Goal: Complete application form: Complete application form

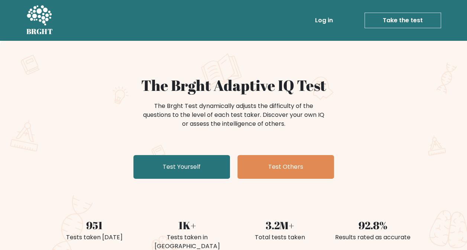
click at [400, 24] on link "Take the test" at bounding box center [402, 21] width 76 height 16
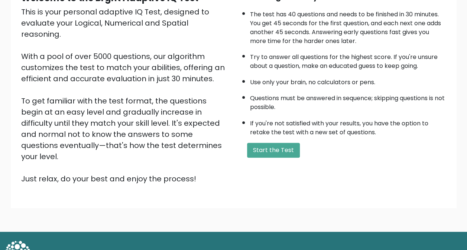
scroll to position [90, 0]
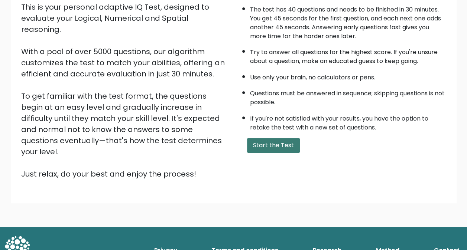
click at [274, 147] on button "Start the Test" at bounding box center [273, 145] width 53 height 15
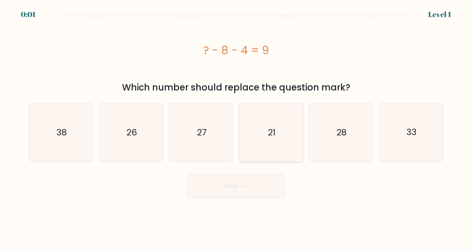
click at [276, 146] on icon "21" at bounding box center [271, 133] width 58 height 58
click at [236, 127] on input "d. 21" at bounding box center [236, 126] width 0 height 2
radio input "true"
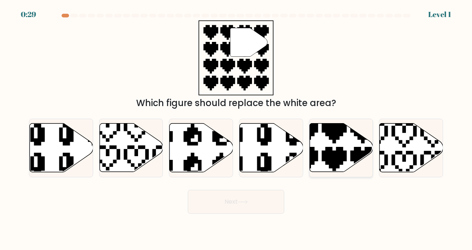
click at [335, 149] on icon at bounding box center [341, 148] width 63 height 49
click at [236, 127] on input "e." at bounding box center [236, 126] width 0 height 2
radio input "true"
click at [247, 205] on button "Next" at bounding box center [236, 202] width 97 height 24
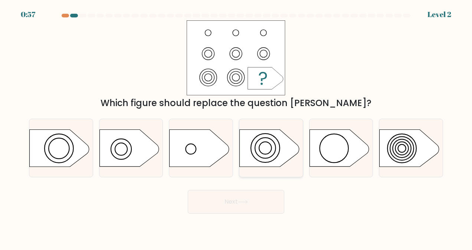
click at [262, 151] on icon at bounding box center [269, 148] width 59 height 37
click at [236, 127] on input "d." at bounding box center [236, 126] width 0 height 2
radio input "true"
click at [247, 201] on icon at bounding box center [243, 202] width 10 height 4
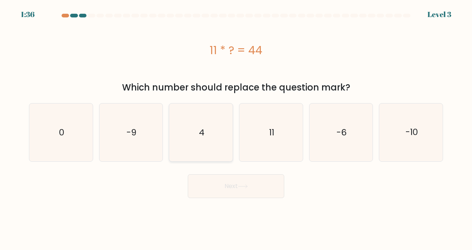
click at [210, 131] on icon "4" at bounding box center [201, 133] width 58 height 58
click at [236, 127] on input "c. 4" at bounding box center [236, 126] width 0 height 2
radio input "true"
click at [244, 187] on icon at bounding box center [243, 187] width 10 height 4
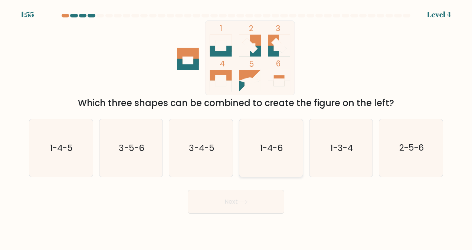
click at [287, 146] on icon "1-4-6" at bounding box center [271, 148] width 58 height 58
click at [236, 127] on input "d. 1-4-6" at bounding box center [236, 126] width 0 height 2
radio input "true"
click at [255, 202] on button "Next" at bounding box center [236, 202] width 97 height 24
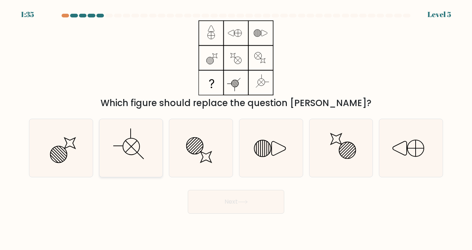
click at [145, 151] on icon at bounding box center [131, 148] width 58 height 58
click at [236, 127] on input "b." at bounding box center [236, 126] width 0 height 2
radio input "true"
click at [216, 205] on button "Next" at bounding box center [236, 202] width 97 height 24
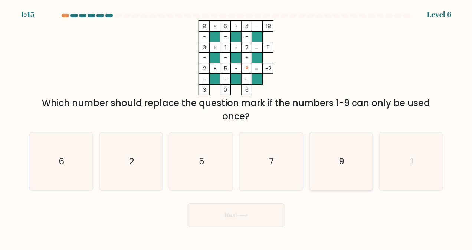
click at [359, 161] on icon "9" at bounding box center [341, 162] width 58 height 58
click at [236, 127] on input "e. 9" at bounding box center [236, 126] width 0 height 2
radio input "true"
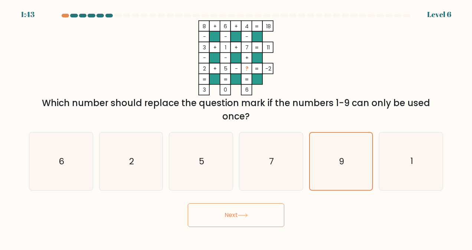
click at [258, 212] on button "Next" at bounding box center [236, 215] width 97 height 24
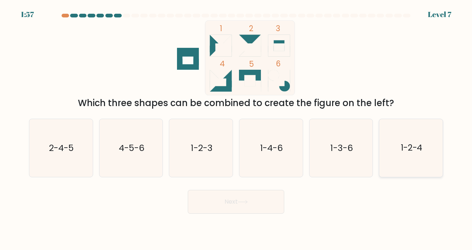
click at [420, 163] on icon "1-2-4" at bounding box center [411, 148] width 58 height 58
click at [236, 127] on input "f. 1-2-4" at bounding box center [236, 126] width 0 height 2
radio input "true"
click at [236, 200] on button "Next" at bounding box center [236, 202] width 97 height 24
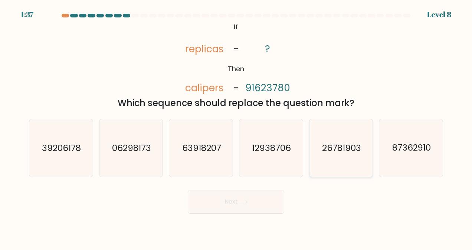
click at [341, 157] on icon "26781903" at bounding box center [341, 148] width 58 height 58
click at [236, 127] on input "e. 26781903" at bounding box center [236, 126] width 0 height 2
radio input "true"
click at [247, 209] on button "Next" at bounding box center [236, 202] width 97 height 24
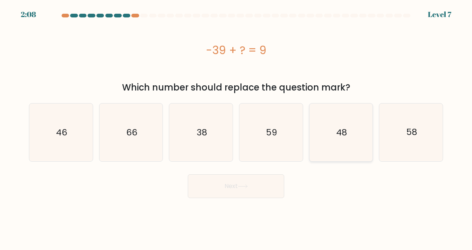
click at [335, 140] on icon "48" at bounding box center [341, 133] width 58 height 58
click at [236, 127] on input "e. 48" at bounding box center [236, 126] width 0 height 2
radio input "true"
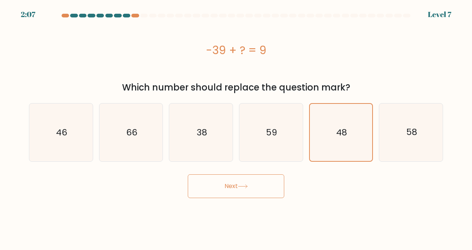
click at [241, 185] on icon at bounding box center [243, 187] width 10 height 4
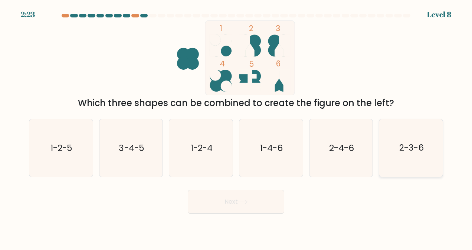
click at [419, 151] on text "2-3-6" at bounding box center [411, 148] width 25 height 12
click at [236, 127] on input "f. 2-3-6" at bounding box center [236, 126] width 0 height 2
radio input "true"
click at [227, 200] on button "Next" at bounding box center [236, 202] width 97 height 24
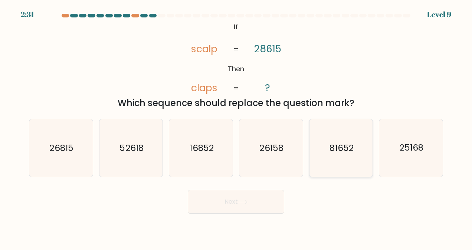
click at [345, 156] on icon "81652" at bounding box center [341, 148] width 58 height 58
click at [236, 127] on input "e. 81652" at bounding box center [236, 126] width 0 height 2
radio input "true"
click at [234, 200] on button "Next" at bounding box center [236, 202] width 97 height 24
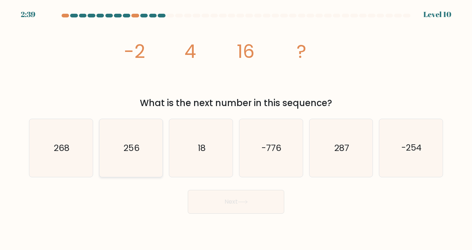
click at [128, 162] on icon "256" at bounding box center [131, 148] width 58 height 58
click at [236, 127] on input "b. 256" at bounding box center [236, 126] width 0 height 2
radio input "true"
click at [248, 205] on button "Next" at bounding box center [236, 202] width 97 height 24
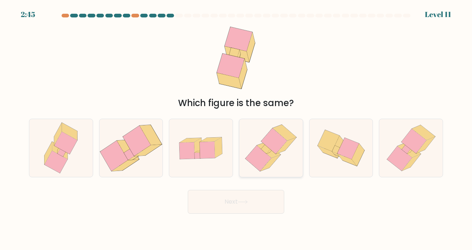
click at [260, 163] on icon at bounding box center [259, 159] width 26 height 26
click at [236, 127] on input "d." at bounding box center [236, 126] width 0 height 2
radio input "true"
click at [417, 155] on icon at bounding box center [409, 150] width 23 height 15
click at [236, 127] on input "f." at bounding box center [236, 126] width 0 height 2
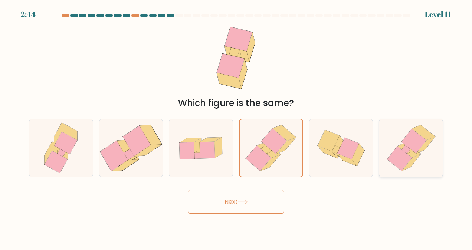
radio input "true"
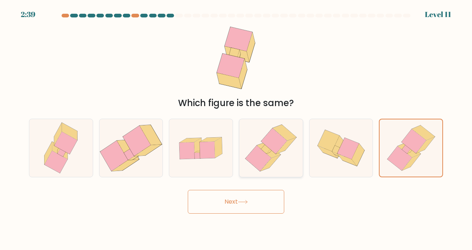
click at [274, 159] on icon at bounding box center [270, 163] width 20 height 16
click at [236, 127] on input "d." at bounding box center [236, 126] width 0 height 2
radio input "true"
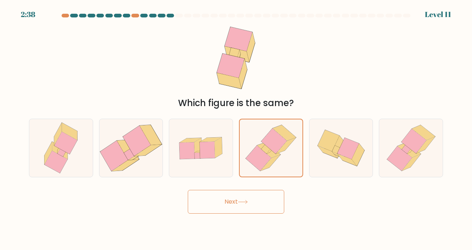
click at [252, 201] on button "Next" at bounding box center [236, 202] width 97 height 24
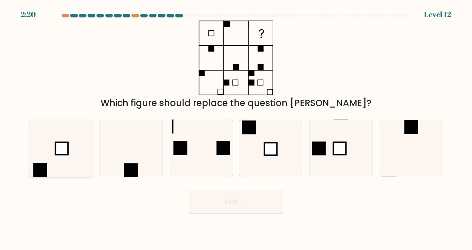
click at [85, 151] on icon at bounding box center [61, 148] width 58 height 58
click at [236, 127] on input "a." at bounding box center [236, 126] width 0 height 2
radio input "true"
click at [221, 206] on button "Next" at bounding box center [236, 202] width 97 height 24
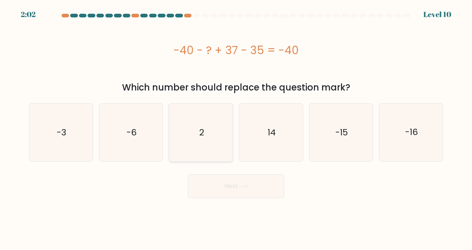
click at [206, 140] on icon "2" at bounding box center [201, 133] width 58 height 58
click at [236, 127] on input "c. 2" at bounding box center [236, 126] width 0 height 2
radio input "true"
click at [237, 192] on button "Next" at bounding box center [236, 186] width 97 height 24
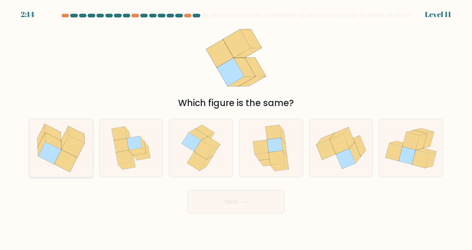
click at [58, 132] on icon at bounding box center [53, 132] width 16 height 17
click at [236, 127] on input "a." at bounding box center [236, 126] width 0 height 2
radio input "true"
click at [245, 200] on icon at bounding box center [243, 202] width 10 height 4
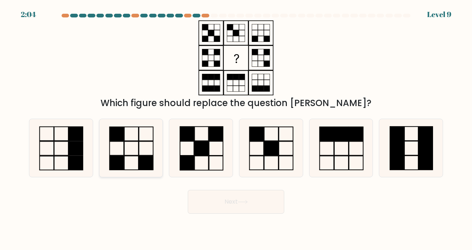
click at [124, 154] on rect at bounding box center [131, 148] width 14 height 14
click at [236, 127] on input "b." at bounding box center [236, 126] width 0 height 2
radio input "true"
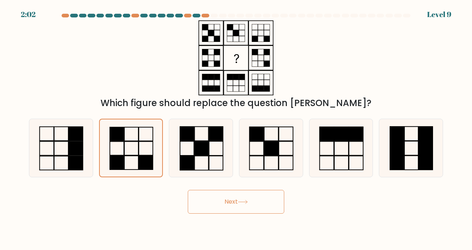
click at [259, 206] on button "Next" at bounding box center [236, 202] width 97 height 24
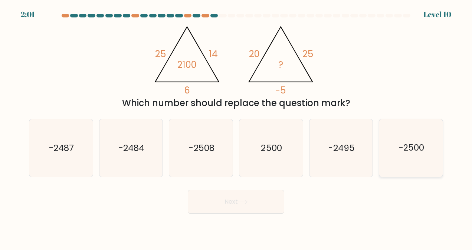
click at [411, 158] on icon "-2500" at bounding box center [411, 148] width 58 height 58
click at [236, 127] on input "f. -2500" at bounding box center [236, 126] width 0 height 2
radio input "true"
click at [230, 200] on button "Next" at bounding box center [236, 202] width 97 height 24
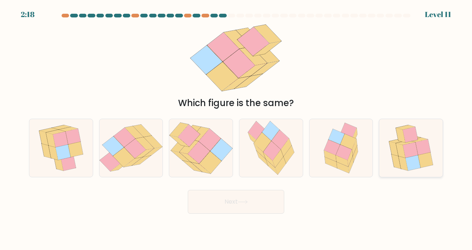
drag, startPoint x: 416, startPoint y: 162, endPoint x: 404, endPoint y: 166, distance: 13.2
click at [415, 162] on icon at bounding box center [413, 164] width 15 height 16
click at [236, 127] on input "f." at bounding box center [236, 126] width 0 height 2
radio input "true"
click at [213, 202] on button "Next" at bounding box center [236, 202] width 97 height 24
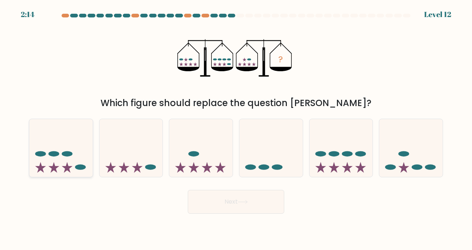
click at [52, 169] on icon at bounding box center [54, 167] width 11 height 11
click at [236, 127] on input "a." at bounding box center [236, 126] width 0 height 2
radio input "true"
click at [258, 201] on button "Next" at bounding box center [236, 202] width 97 height 24
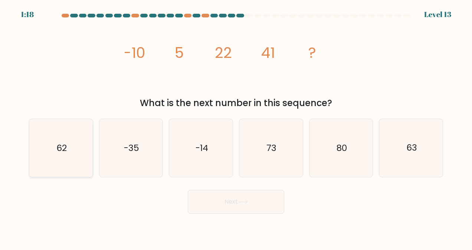
drag, startPoint x: 26, startPoint y: 156, endPoint x: 42, endPoint y: 153, distance: 16.0
click at [29, 156] on div "a. 62" at bounding box center [61, 148] width 70 height 59
click at [48, 152] on icon "62" at bounding box center [61, 148] width 58 height 58
click at [236, 127] on input "a. 62" at bounding box center [236, 126] width 0 height 2
radio input "true"
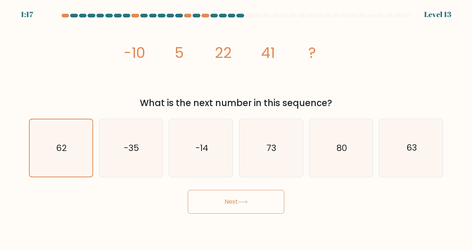
click at [250, 200] on button "Next" at bounding box center [236, 202] width 97 height 24
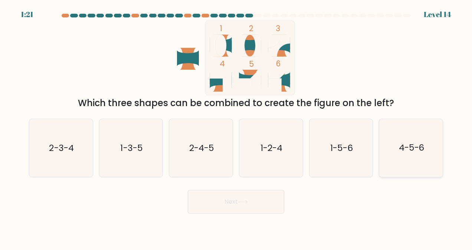
click at [402, 153] on text "4-5-6" at bounding box center [412, 148] width 26 height 12
click at [236, 127] on input "f. 4-5-6" at bounding box center [236, 126] width 0 height 2
radio input "true"
click at [251, 207] on button "Next" at bounding box center [236, 202] width 97 height 24
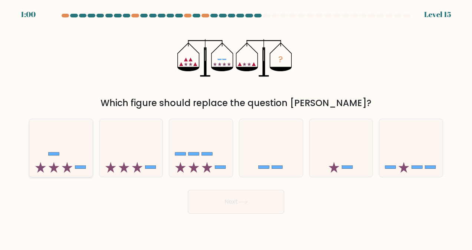
click at [74, 157] on icon at bounding box center [60, 148] width 63 height 52
click at [236, 127] on input "a." at bounding box center [236, 126] width 0 height 2
radio input "true"
click at [220, 205] on button "Next" at bounding box center [236, 202] width 97 height 24
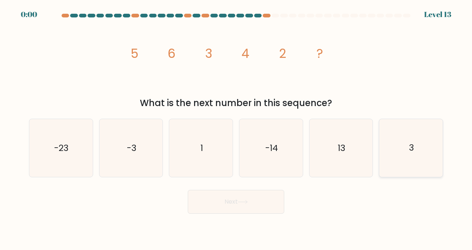
click at [415, 149] on icon "3" at bounding box center [411, 148] width 58 height 58
click at [236, 127] on input "f. 3" at bounding box center [236, 126] width 0 height 2
radio input "true"
click at [247, 195] on div "Next" at bounding box center [236, 199] width 423 height 27
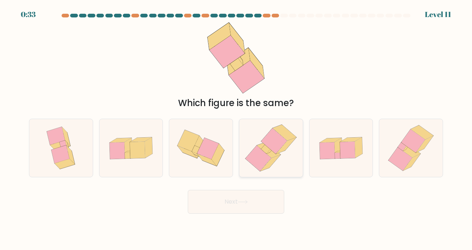
click at [270, 154] on icon at bounding box center [269, 150] width 24 height 16
click at [236, 127] on input "d." at bounding box center [236, 126] width 0 height 2
radio input "true"
click at [245, 209] on button "Next" at bounding box center [236, 202] width 97 height 24
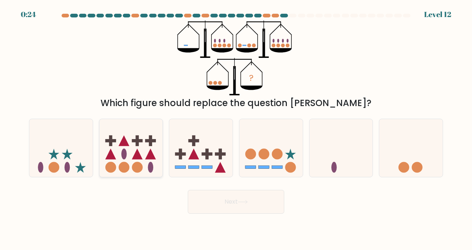
click at [133, 164] on circle at bounding box center [137, 167] width 11 height 11
click at [236, 127] on input "b." at bounding box center [236, 126] width 0 height 2
radio input "true"
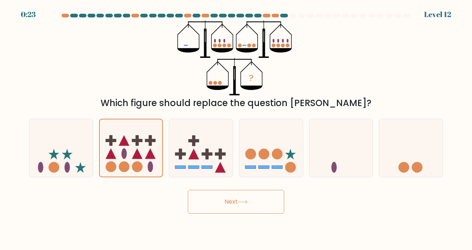
click at [249, 208] on button "Next" at bounding box center [236, 202] width 97 height 24
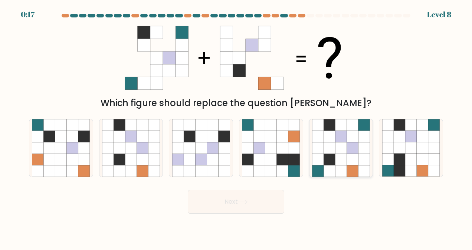
click at [345, 143] on icon at bounding box center [341, 149] width 12 height 12
click at [236, 127] on input "e." at bounding box center [236, 126] width 0 height 2
radio input "true"
click at [227, 201] on button "Next" at bounding box center [236, 202] width 97 height 24
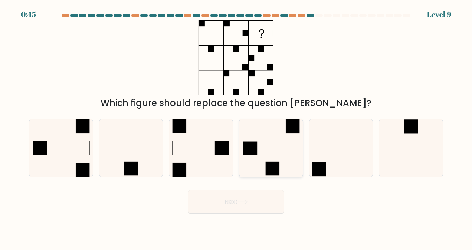
click at [257, 161] on icon at bounding box center [271, 148] width 58 height 58
click at [236, 127] on input "d." at bounding box center [236, 126] width 0 height 2
radio input "true"
click at [231, 204] on button "Next" at bounding box center [236, 202] width 97 height 24
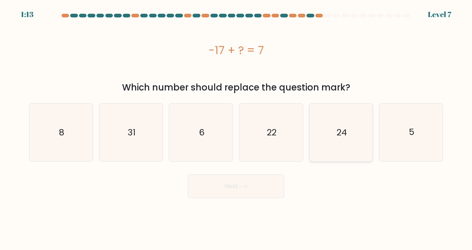
click at [333, 133] on icon "24" at bounding box center [341, 133] width 58 height 58
click at [236, 127] on input "e. 24" at bounding box center [236, 126] width 0 height 2
radio input "true"
click at [243, 185] on icon at bounding box center [243, 187] width 10 height 4
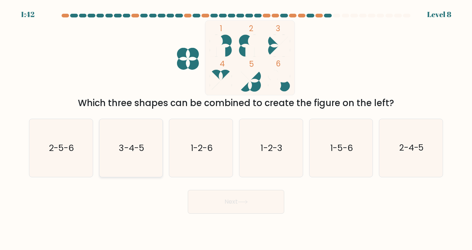
click at [138, 161] on icon "3-4-5" at bounding box center [131, 148] width 58 height 58
click at [236, 127] on input "b. 3-4-5" at bounding box center [236, 126] width 0 height 2
radio input "true"
click at [224, 198] on button "Next" at bounding box center [236, 202] width 97 height 24
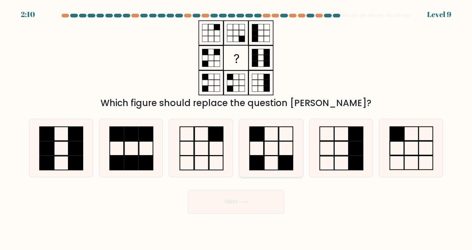
click at [265, 157] on rect at bounding box center [272, 163] width 14 height 14
click at [236, 127] on input "d." at bounding box center [236, 126] width 0 height 2
radio input "true"
click at [250, 200] on button "Next" at bounding box center [236, 202] width 97 height 24
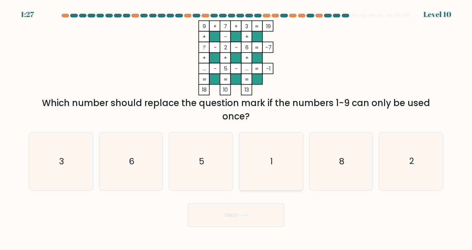
click at [287, 163] on icon "1" at bounding box center [271, 162] width 58 height 58
click at [236, 127] on input "d. 1" at bounding box center [236, 126] width 0 height 2
radio input "true"
click at [244, 213] on icon at bounding box center [243, 215] width 10 height 4
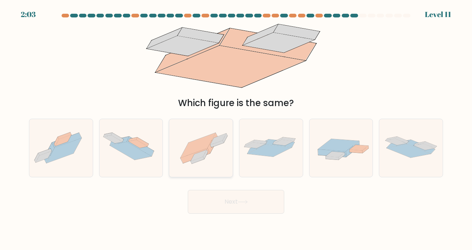
click at [209, 157] on icon at bounding box center [200, 148] width 63 height 48
click at [236, 127] on input "c." at bounding box center [236, 126] width 0 height 2
radio input "true"
click at [236, 197] on button "Next" at bounding box center [236, 202] width 97 height 24
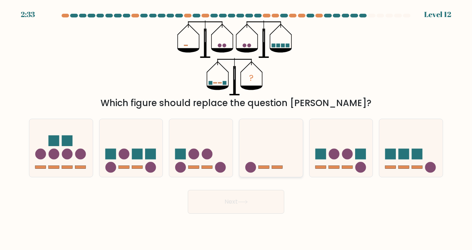
click at [269, 170] on icon at bounding box center [270, 148] width 63 height 52
click at [236, 127] on input "d." at bounding box center [236, 126] width 0 height 2
radio input "true"
click at [248, 203] on icon at bounding box center [243, 202] width 10 height 4
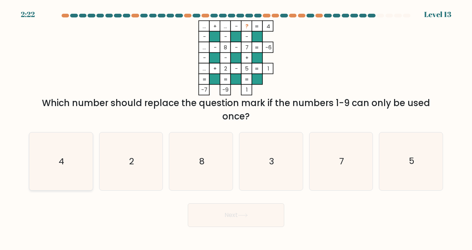
click at [70, 166] on icon "4" at bounding box center [61, 162] width 58 height 58
click at [236, 127] on input "a. 4" at bounding box center [236, 126] width 0 height 2
radio input "true"
click at [230, 218] on button "Next" at bounding box center [236, 215] width 97 height 24
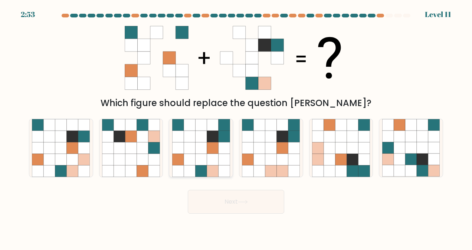
click at [215, 157] on icon at bounding box center [213, 160] width 12 height 12
click at [236, 127] on input "c." at bounding box center [236, 126] width 0 height 2
radio input "true"
click at [257, 209] on button "Next" at bounding box center [236, 202] width 97 height 24
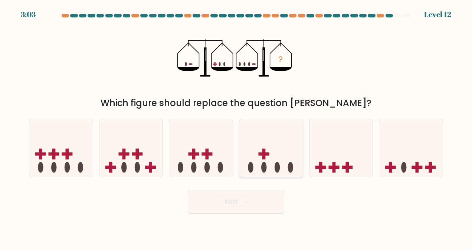
click at [271, 160] on icon at bounding box center [270, 148] width 63 height 52
click at [236, 127] on input "d." at bounding box center [236, 126] width 0 height 2
radio input "true"
click at [246, 202] on icon at bounding box center [243, 202] width 10 height 4
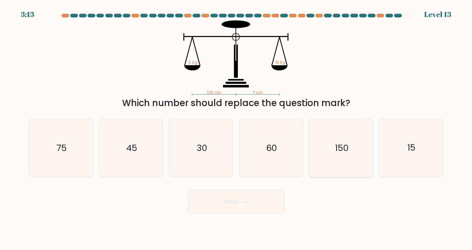
click at [346, 148] on text "150" at bounding box center [341, 148] width 13 height 12
click at [236, 127] on input "e. 150" at bounding box center [236, 126] width 0 height 2
radio input "true"
click at [250, 205] on button "Next" at bounding box center [236, 202] width 97 height 24
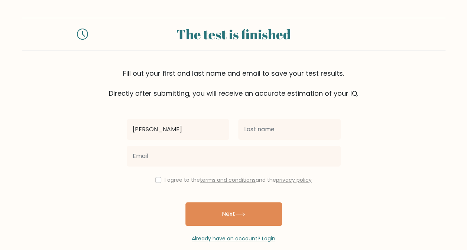
type input "[PERSON_NAME]"
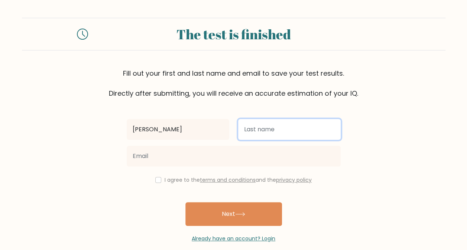
click at [293, 128] on input "text" at bounding box center [289, 129] width 102 height 21
type input "Alfante"
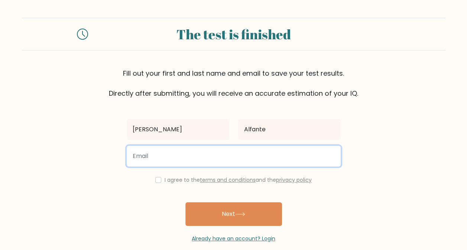
click at [201, 156] on input "email" at bounding box center [234, 156] width 214 height 21
type input "[EMAIL_ADDRESS][DOMAIN_NAME]"
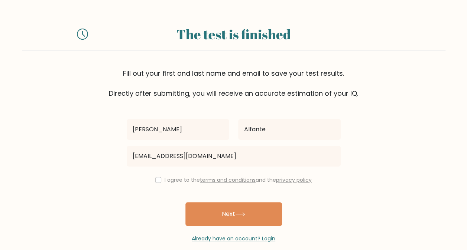
click at [156, 183] on div "I agree to the terms and conditions and the privacy policy" at bounding box center [233, 180] width 223 height 9
click at [158, 176] on div "I agree to the terms and conditions and the privacy policy" at bounding box center [233, 180] width 223 height 9
click at [156, 181] on input "checkbox" at bounding box center [158, 180] width 6 height 6
checkbox input "true"
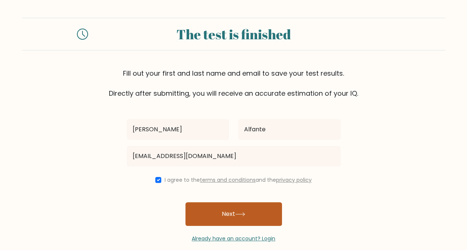
click at [216, 214] on button "Next" at bounding box center [233, 214] width 97 height 24
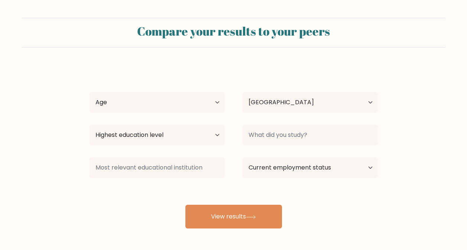
select select "QA"
click at [213, 105] on select "Age Under [DEMOGRAPHIC_DATA] [DEMOGRAPHIC_DATA] [DEMOGRAPHIC_DATA] [DEMOGRAPHIC…" at bounding box center [156, 102] width 135 height 21
select select "45_54"
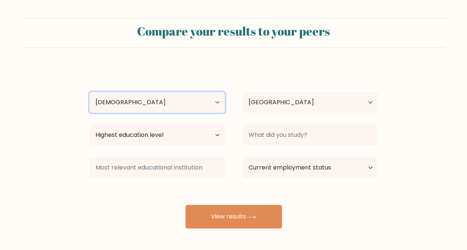
click at [89, 92] on select "Age Under [DEMOGRAPHIC_DATA] [DEMOGRAPHIC_DATA] [DEMOGRAPHIC_DATA] [DEMOGRAPHIC…" at bounding box center [156, 102] width 135 height 21
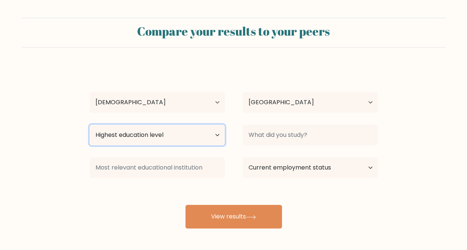
click at [212, 138] on select "Highest education level No schooling Primary Lower Secondary Upper Secondary Oc…" at bounding box center [156, 135] width 135 height 21
select select "bachelors_degree"
click at [89, 125] on select "Highest education level No schooling Primary Lower Secondary Upper Secondary Oc…" at bounding box center [156, 135] width 135 height 21
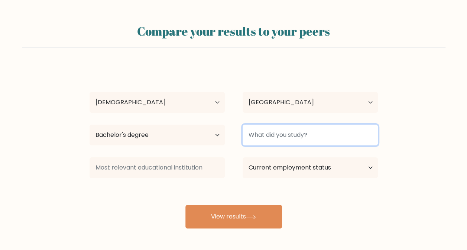
click at [316, 137] on input at bounding box center [309, 135] width 135 height 21
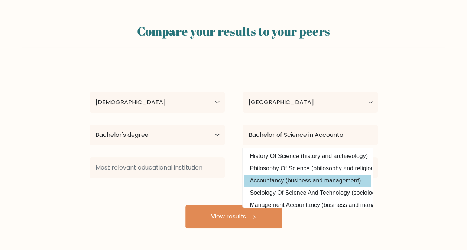
click at [260, 186] on div "[PERSON_NAME] Age Under [DEMOGRAPHIC_DATA] [DEMOGRAPHIC_DATA] [DEMOGRAPHIC_DATA…" at bounding box center [233, 146] width 297 height 163
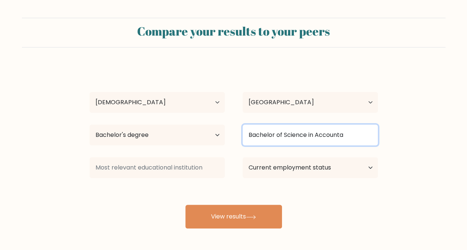
click at [353, 134] on input "Bachelor of Science in Accounta" at bounding box center [309, 135] width 135 height 21
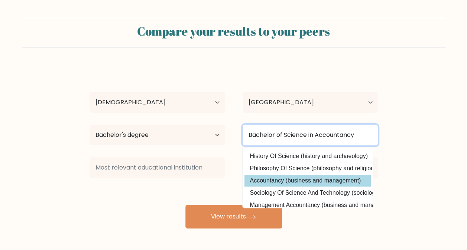
type input "Bachelor of Science in Accountancy"
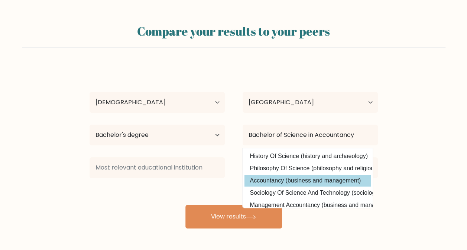
click at [317, 175] on div "[PERSON_NAME] Age Under [DEMOGRAPHIC_DATA] [DEMOGRAPHIC_DATA] [DEMOGRAPHIC_DATA…" at bounding box center [233, 146] width 297 height 163
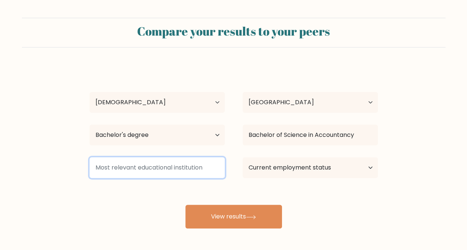
click at [197, 167] on input at bounding box center [156, 167] width 135 height 21
click at [200, 166] on input at bounding box center [156, 167] width 135 height 21
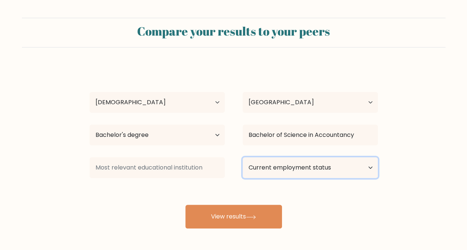
click at [365, 165] on select "Current employment status Employed Student Retired Other / prefer not to answer" at bounding box center [309, 167] width 135 height 21
select select "other"
click at [242, 157] on select "Current employment status Employed Student Retired Other / prefer not to answer" at bounding box center [309, 167] width 135 height 21
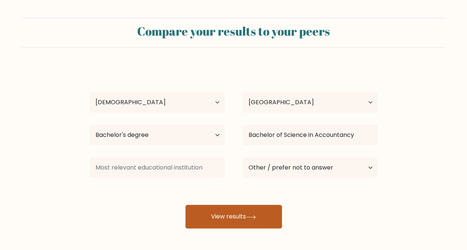
click at [250, 217] on icon at bounding box center [250, 216] width 9 height 3
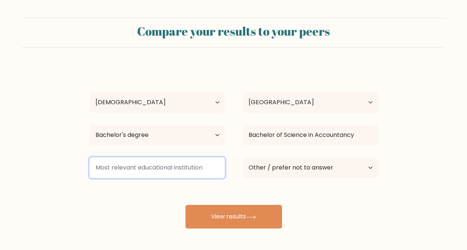
click at [158, 167] on input at bounding box center [156, 167] width 135 height 21
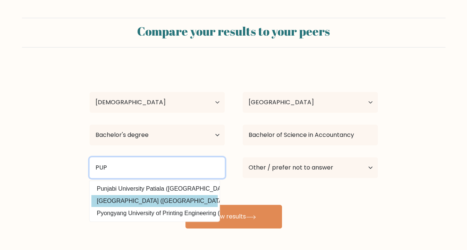
type input "PUP"
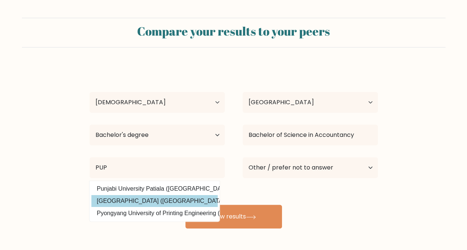
click at [165, 202] on div "Arminda Alfante Age Under 18 years old 18-24 years old 25-34 years old 35-44 ye…" at bounding box center [233, 146] width 297 height 163
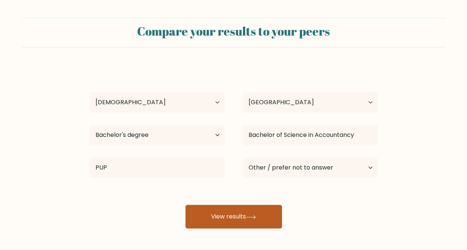
click at [219, 219] on button "View results" at bounding box center [233, 217] width 97 height 24
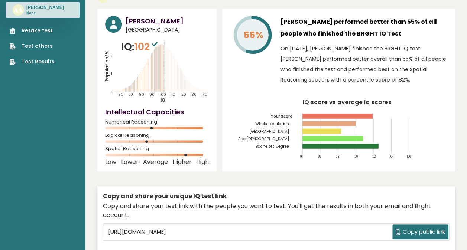
scroll to position [74, 0]
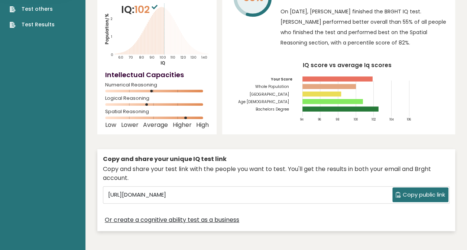
click at [433, 191] on span "Copy public link" at bounding box center [423, 195] width 42 height 9
click at [423, 191] on span "Copy public link" at bounding box center [423, 195] width 42 height 9
